Goal: Transaction & Acquisition: Purchase product/service

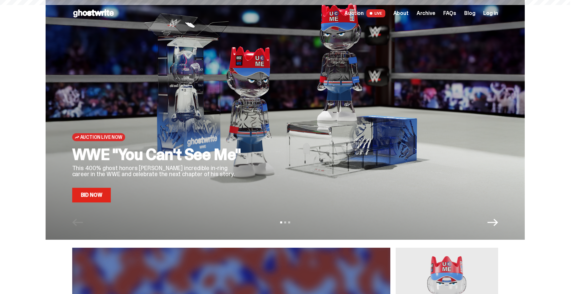
click at [18, 156] on div "Auction Live Now WWE "You Can't See Me" This 400% ghost honors [PERSON_NAME] in…" at bounding box center [285, 119] width 570 height 239
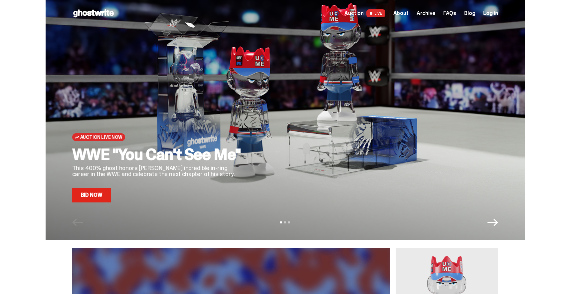
click at [363, 15] on span "Auction" at bounding box center [353, 13] width 19 height 5
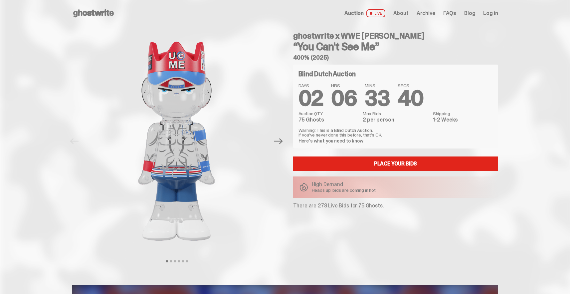
scroll to position [9, 0]
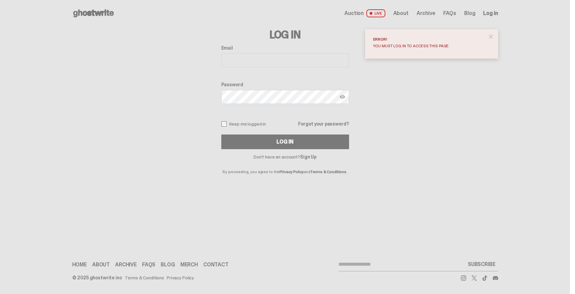
click at [314, 156] on link "Sign Up" at bounding box center [308, 157] width 16 height 6
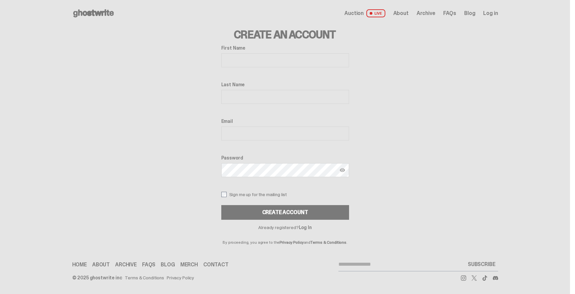
click at [284, 67] on input "First Name" at bounding box center [285, 60] width 128 height 14
type input "******"
type input "**********"
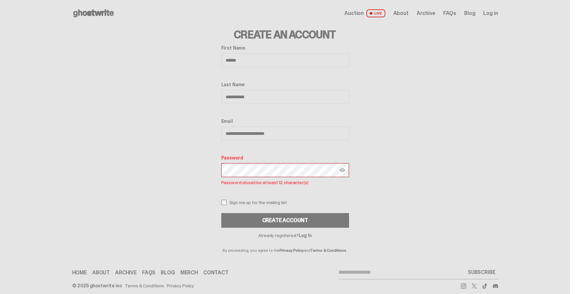
click at [182, 139] on div "**********" at bounding box center [285, 139] width 426 height 225
click at [249, 218] on button "Create Account" at bounding box center [285, 220] width 128 height 15
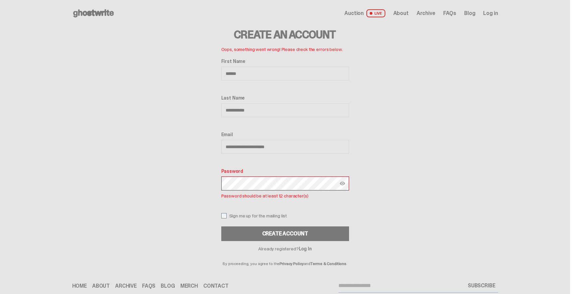
click at [220, 157] on div "**********" at bounding box center [285, 146] width 426 height 239
click at [262, 227] on button "CREATE ACCOUNT" at bounding box center [285, 233] width 128 height 15
click at [174, 152] on div "**********" at bounding box center [285, 146] width 426 height 239
click at [279, 231] on button "CREATE ACCOUNT" at bounding box center [285, 233] width 128 height 15
click at [345, 182] on img at bounding box center [342, 183] width 5 height 5
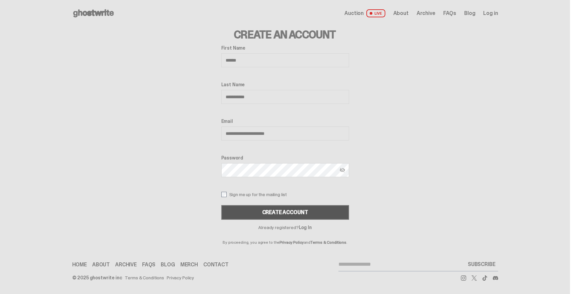
click at [300, 212] on button "CREATE ACCOUNT" at bounding box center [285, 212] width 128 height 15
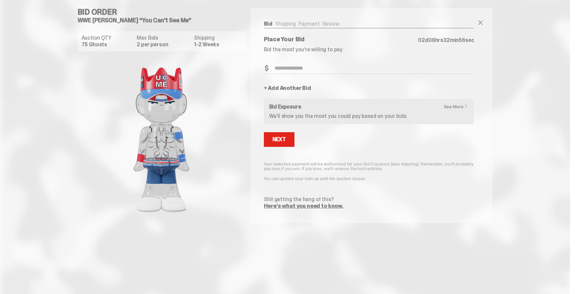
click at [375, 23] on ul "Bid Shipping Payment Review" at bounding box center [369, 24] width 210 height 7
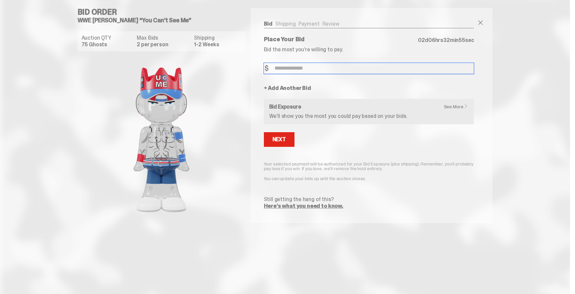
click at [317, 69] on input "Bid Amount" at bounding box center [369, 68] width 210 height 11
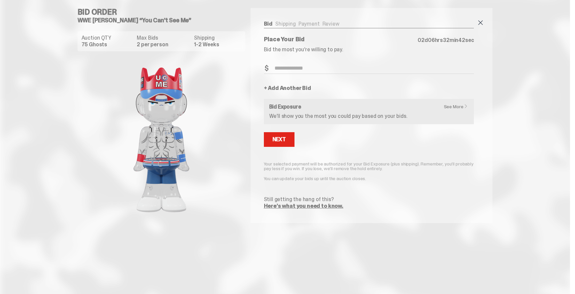
click at [480, 19] on span at bounding box center [480, 23] width 8 height 8
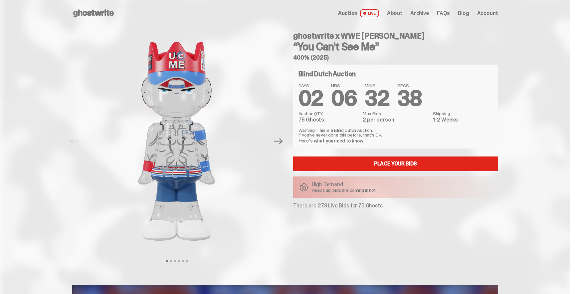
click at [402, 12] on span "About" at bounding box center [394, 13] width 15 height 5
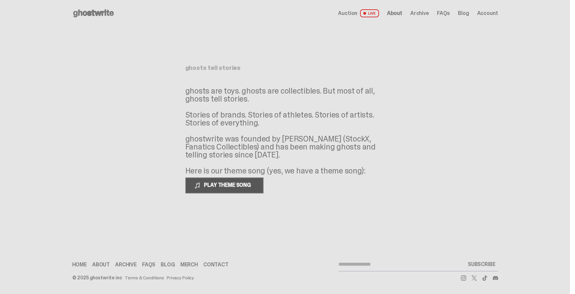
click at [244, 189] on button "PLAY THEME SONG" at bounding box center [224, 185] width 78 height 16
click at [252, 184] on span "PAUSE THEME SONG" at bounding box center [227, 184] width 53 height 7
click at [402, 11] on span "About" at bounding box center [394, 13] width 15 height 5
click at [427, 13] on span "Archive" at bounding box center [419, 13] width 19 height 5
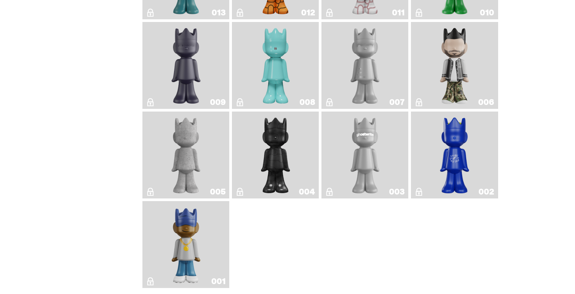
scroll to position [1218, 0]
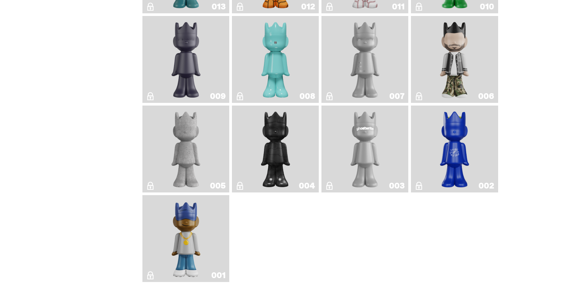
click at [204, 232] on link "001" at bounding box center [185, 238] width 79 height 81
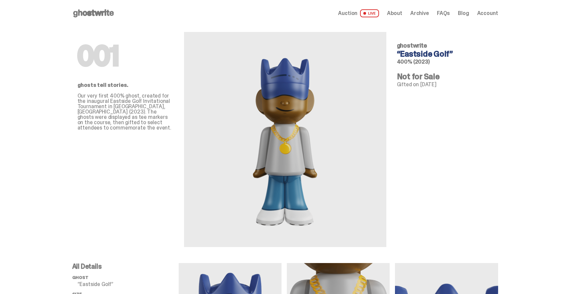
click at [402, 16] on span "About" at bounding box center [394, 13] width 15 height 5
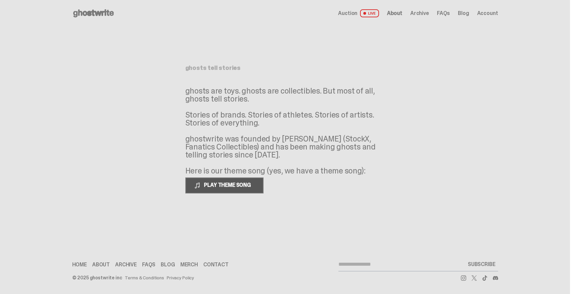
click at [237, 184] on span "PLAY THEME SONG" at bounding box center [228, 184] width 54 height 7
click at [237, 184] on span "PAUSE THEME SONG" at bounding box center [227, 184] width 53 height 7
click at [237, 184] on span "PLAY THEME SONG" at bounding box center [228, 184] width 54 height 7
click at [237, 184] on span "PAUSE THEME SONG" at bounding box center [227, 184] width 53 height 7
drag, startPoint x: 283, startPoint y: 138, endPoint x: 319, endPoint y: 139, distance: 35.6
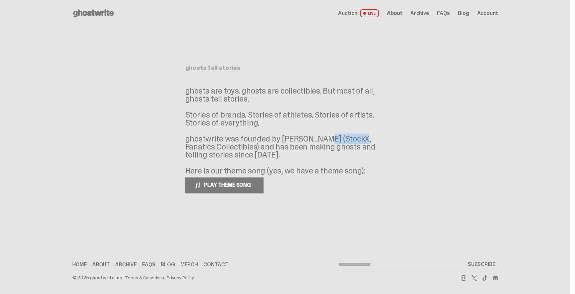
click at [319, 139] on p "ghosts are toys. ghosts are collectibles. But most of all, ghosts tell stories.…" at bounding box center [285, 131] width 200 height 88
click at [186, 264] on link "Merch" at bounding box center [189, 264] width 18 height 5
